Goal: Information Seeking & Learning: Learn about a topic

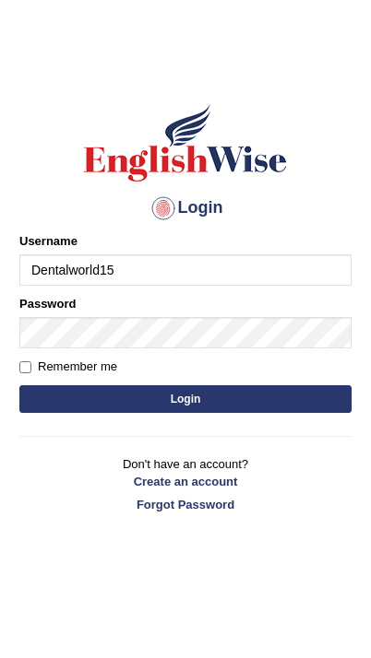
type input "Dentalworld15"
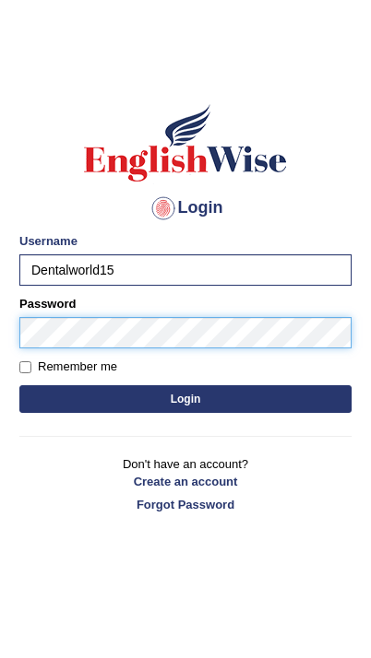
click at [185, 399] on button "Login" at bounding box center [185, 399] width 332 height 28
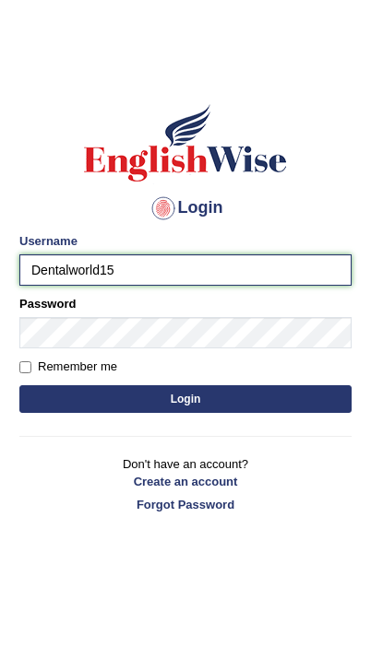
click at [185, 399] on button "Login" at bounding box center [185, 399] width 332 height 28
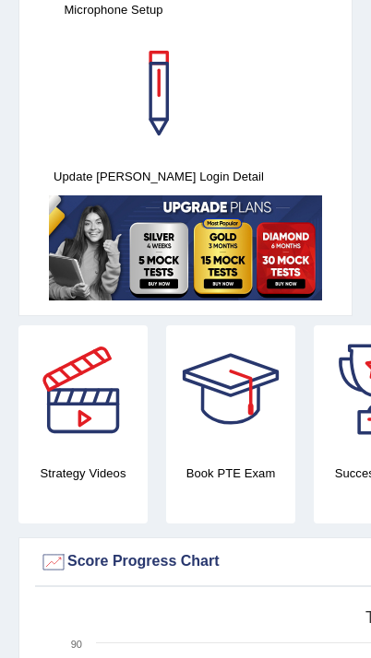
scroll to position [698, 0]
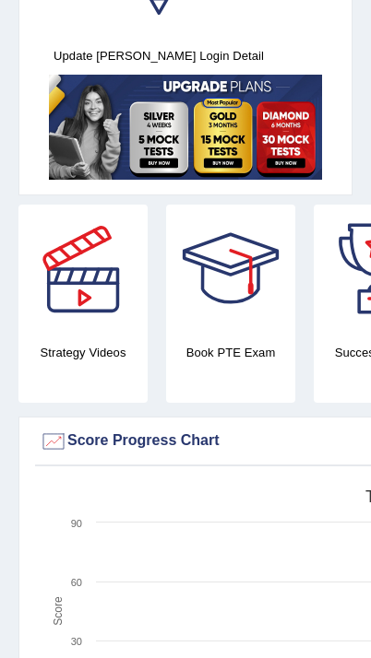
click at [68, 331] on div at bounding box center [82, 269] width 129 height 129
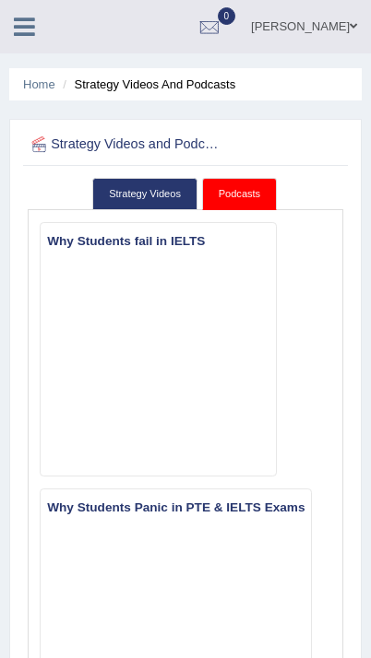
click at [160, 197] on link "Strategy Videos" at bounding box center [144, 194] width 105 height 32
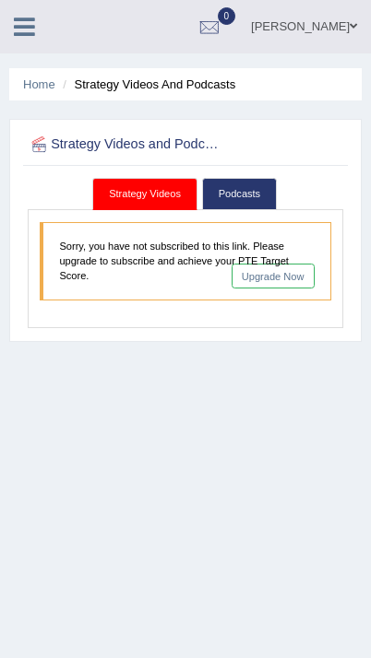
click at [252, 196] on link "Podcasts" at bounding box center [239, 194] width 75 height 32
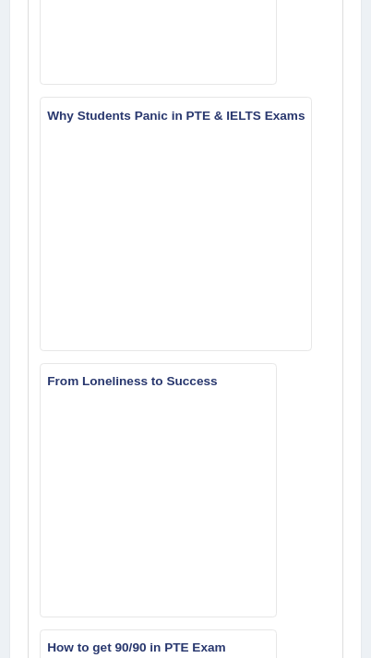
scroll to position [393, 0]
